Goal: Transaction & Acquisition: Purchase product/service

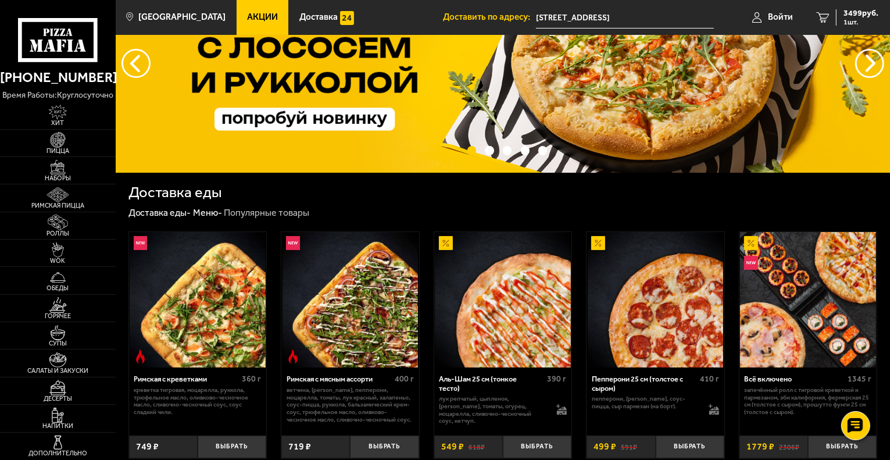
scroll to position [174, 0]
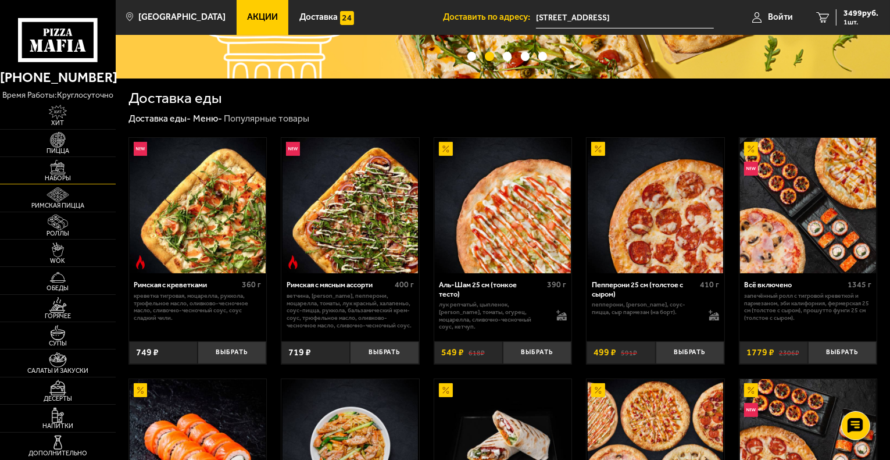
click at [59, 170] on img at bounding box center [57, 167] width 35 height 15
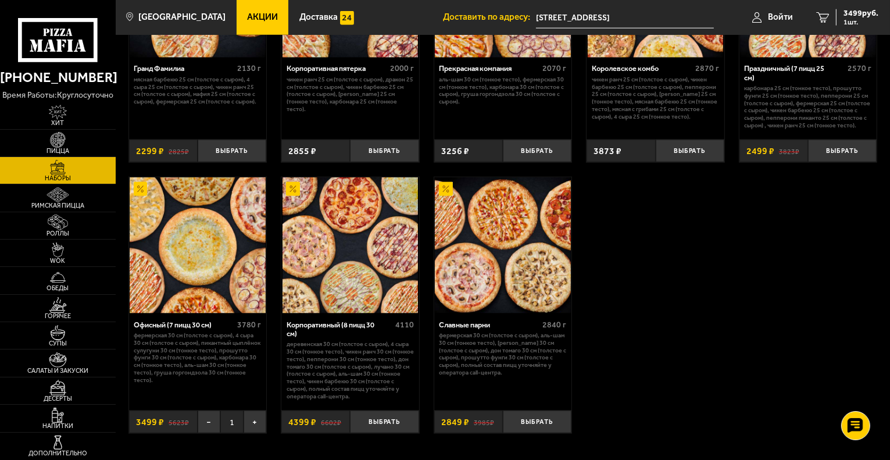
scroll to position [1447, 0]
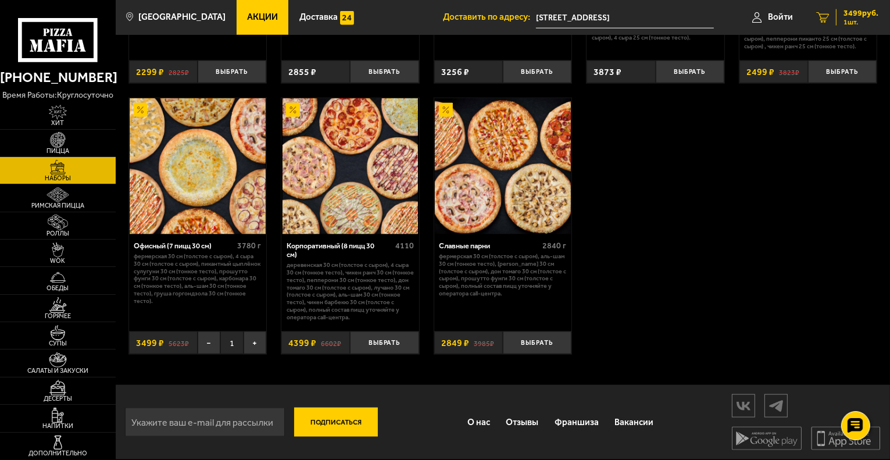
click at [866, 15] on span "3499 руб." at bounding box center [861, 13] width 35 height 8
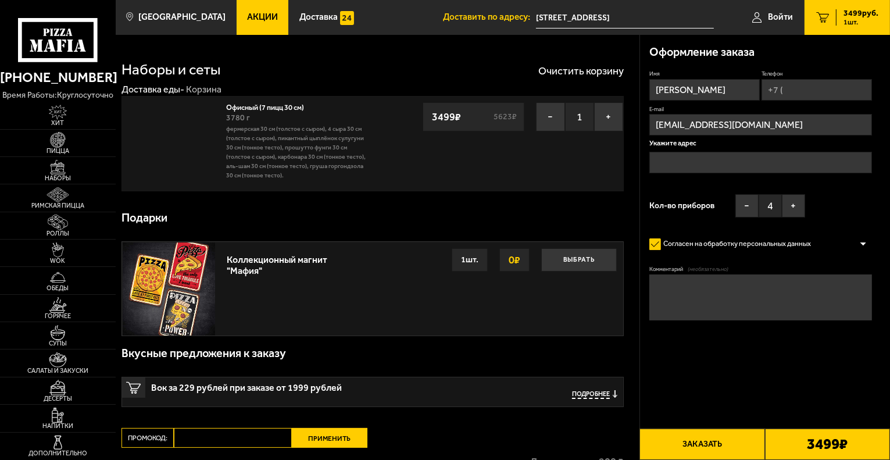
type input "[STREET_ADDRESS]"
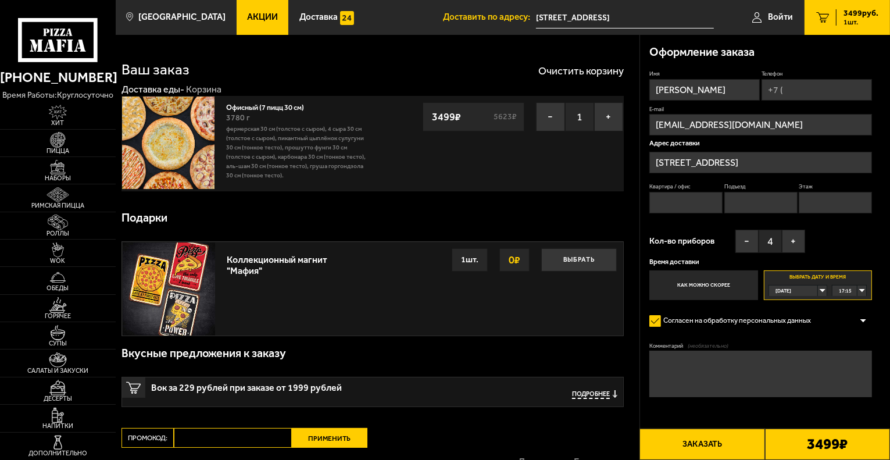
click at [818, 290] on div "[DATE]" at bounding box center [793, 291] width 49 height 10
click at [791, 311] on span "[DATE]" at bounding box center [784, 313] width 16 height 10
click at [864, 288] on div "00:00" at bounding box center [850, 291] width 34 height 10
click at [851, 324] on span "14:15" at bounding box center [846, 322] width 13 height 10
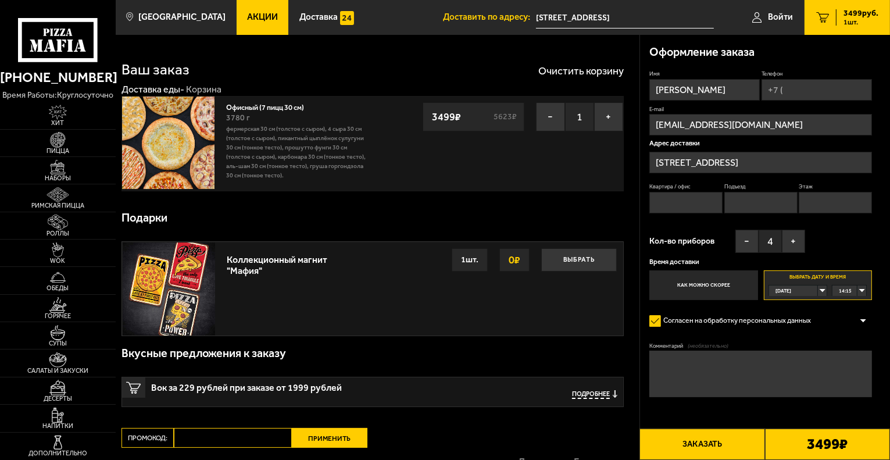
click at [854, 288] on div "14:15" at bounding box center [850, 291] width 34 height 10
click at [814, 287] on div "[DATE]" at bounding box center [793, 291] width 49 height 10
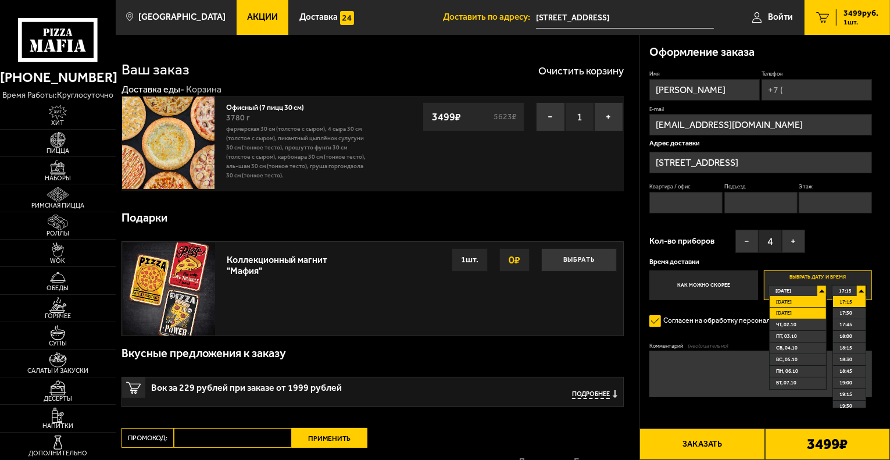
click at [800, 313] on li "[DATE]" at bounding box center [798, 314] width 56 height 12
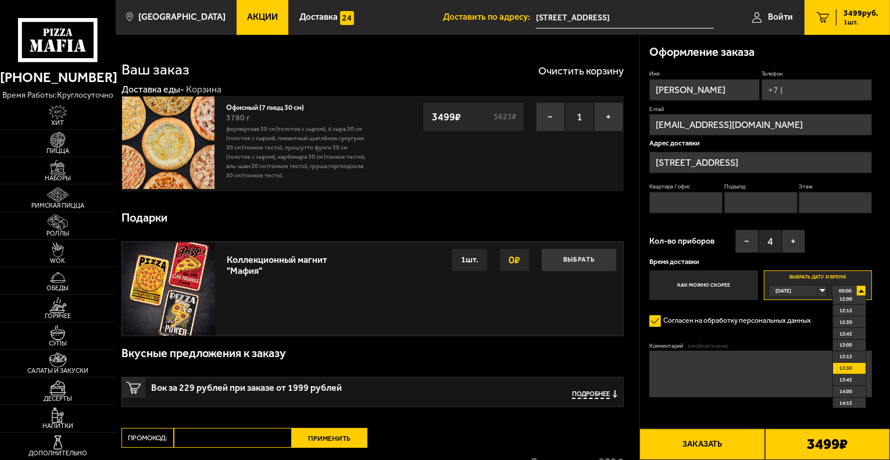
scroll to position [539, 0]
click at [851, 355] on span "12:45" at bounding box center [846, 353] width 13 height 10
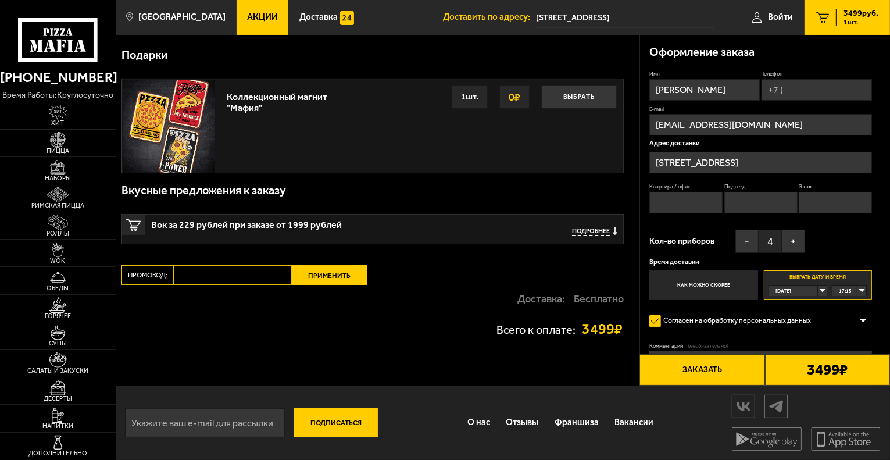
scroll to position [0, 0]
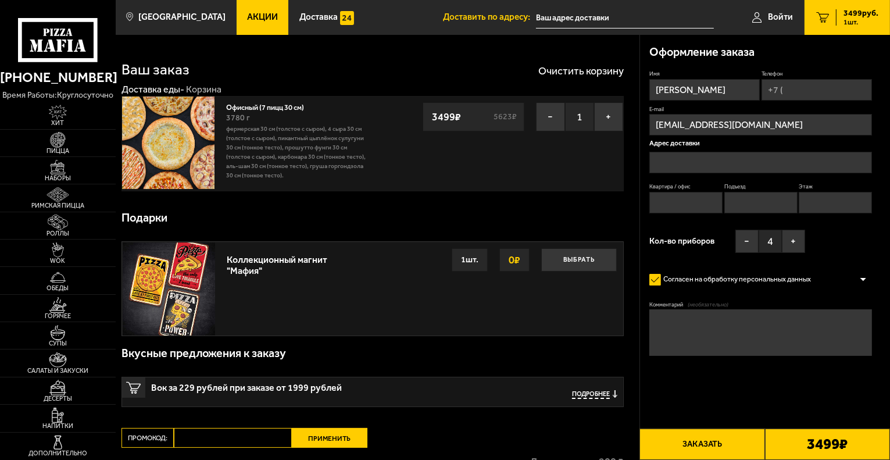
type input "[STREET_ADDRESS]"
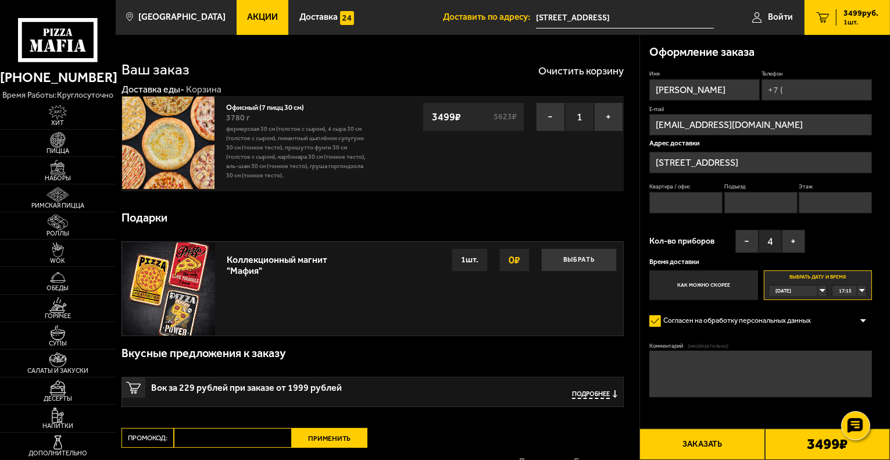
click at [792, 288] on span "[DATE]" at bounding box center [784, 291] width 16 height 10
click at [744, 236] on button "−" at bounding box center [747, 241] width 23 height 23
click at [792, 314] on span "[DATE]" at bounding box center [784, 313] width 16 height 10
click at [843, 290] on span "00:00" at bounding box center [845, 291] width 13 height 10
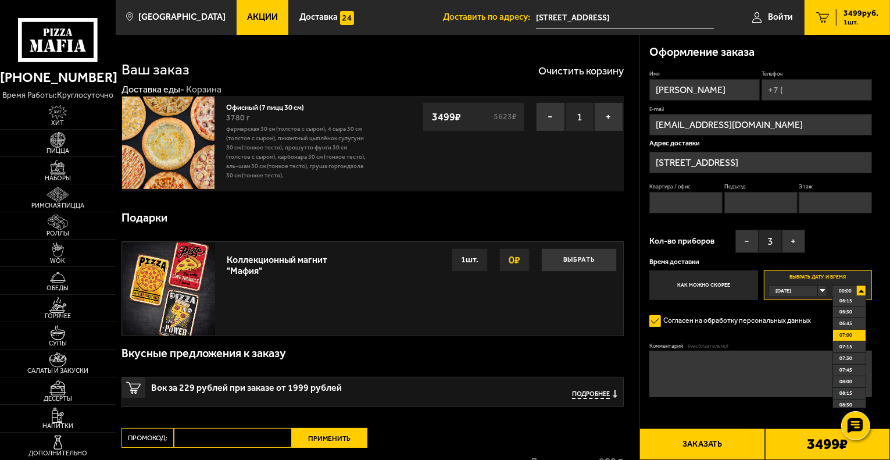
click at [849, 334] on span "07:00" at bounding box center [846, 335] width 13 height 10
click at [839, 316] on div "Согласен на обработку персональных данных" at bounding box center [761, 321] width 223 height 19
click at [855, 291] on div "07:00" at bounding box center [850, 291] width 34 height 10
click at [849, 344] on span "12:15" at bounding box center [846, 346] width 13 height 10
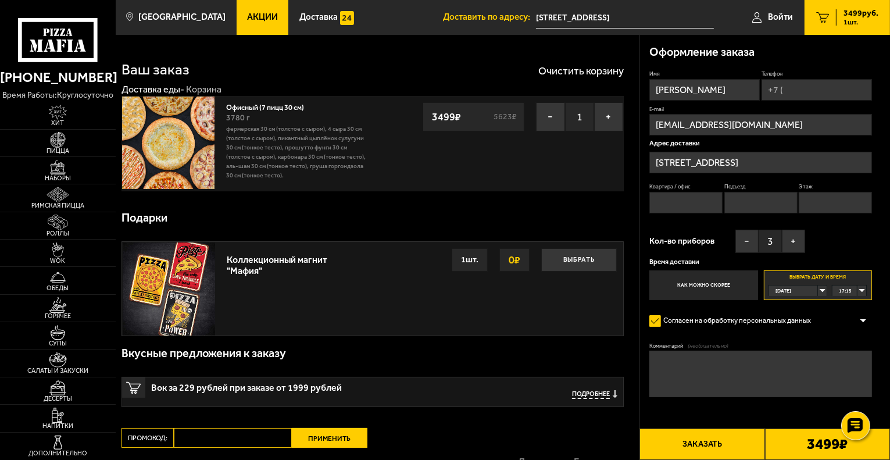
scroll to position [163, 0]
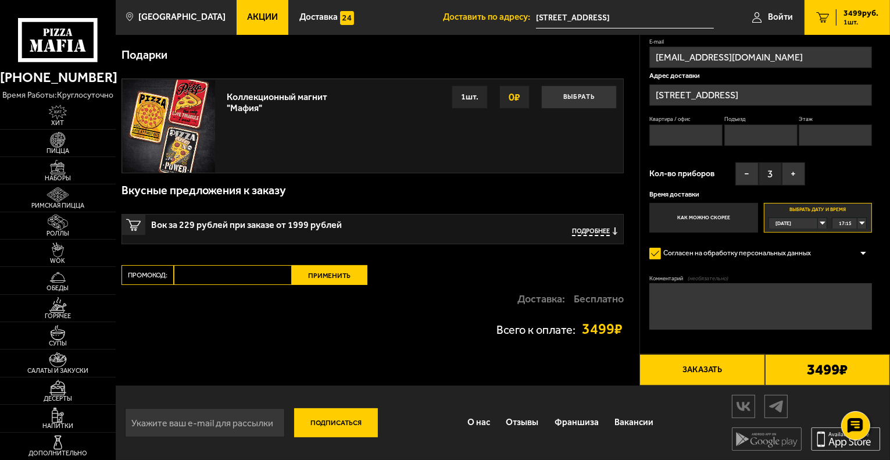
click at [822, 437] on icon at bounding box center [846, 438] width 70 height 23
